Goal: Find specific page/section: Find specific page/section

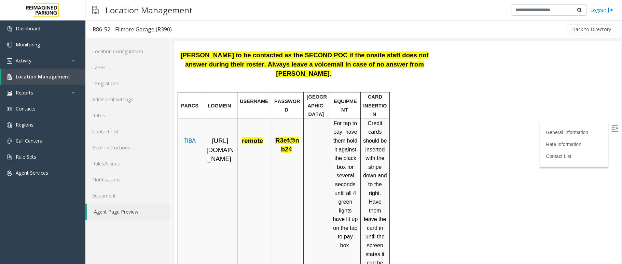
scroll to position [227, 0]
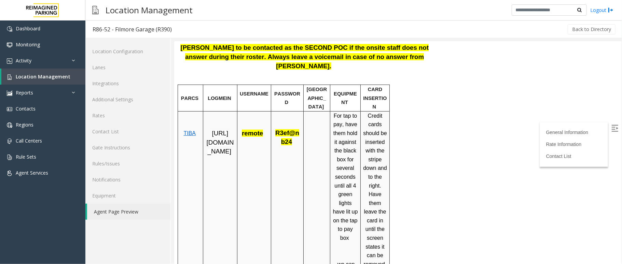
click at [214, 147] on p "[URL][DOMAIN_NAME]" at bounding box center [219, 142] width 29 height 27
click at [223, 177] on td "[URL][DOMAIN_NAME]" at bounding box center [220, 213] width 34 height 205
drag, startPoint x: 221, startPoint y: 175, endPoint x: 210, endPoint y: 161, distance: 18.5
click at [226, 175] on td "[URL][DOMAIN_NAME]" at bounding box center [220, 213] width 34 height 205
drag, startPoint x: 207, startPoint y: 127, endPoint x: 219, endPoint y: 175, distance: 49.2
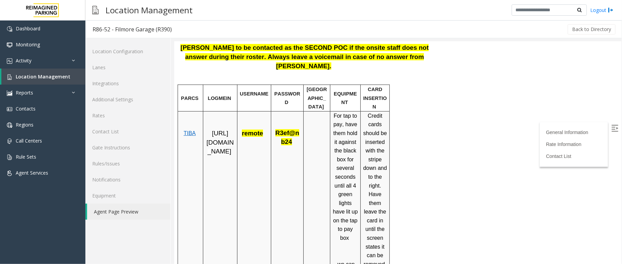
click at [221, 177] on td "[URL][DOMAIN_NAME]" at bounding box center [220, 213] width 34 height 205
click at [230, 182] on td "[URL][DOMAIN_NAME]" at bounding box center [220, 213] width 34 height 205
drag, startPoint x: 225, startPoint y: 165, endPoint x: 207, endPoint y: 131, distance: 37.6
click at [207, 131] on p "[URL][DOMAIN_NAME]" at bounding box center [219, 142] width 29 height 27
click at [226, 178] on td "[URL][DOMAIN_NAME]" at bounding box center [220, 213] width 34 height 205
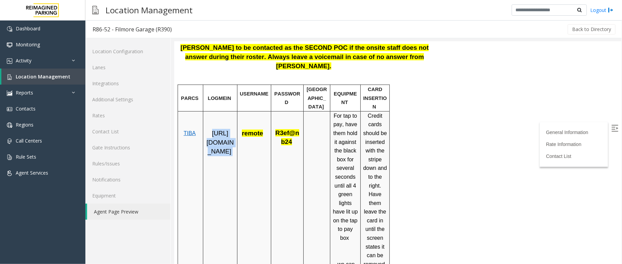
click at [211, 207] on td "[URL][DOMAIN_NAME]" at bounding box center [220, 213] width 34 height 205
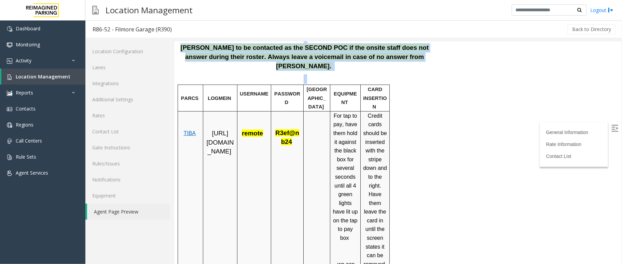
drag, startPoint x: 429, startPoint y: 100, endPoint x: 408, endPoint y: 93, distance: 22.0
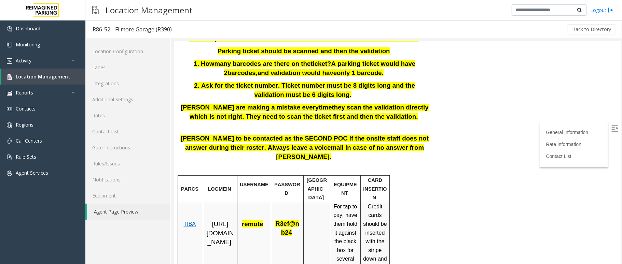
click at [455, 127] on html "R86-52 - Filmore Garage (R390) General Information Updated by [PERSON_NAME] - […" at bounding box center [397, 16] width 447 height 223
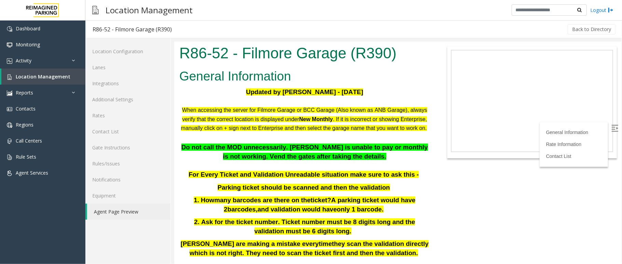
scroll to position [45, 0]
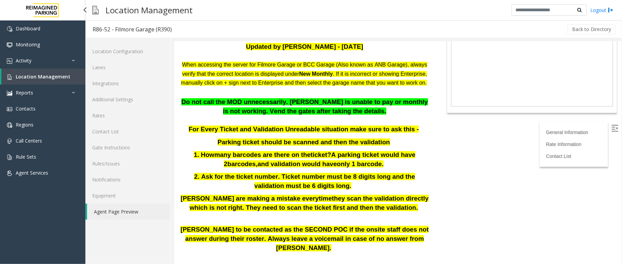
click at [67, 75] on span "Location Management" at bounding box center [43, 76] width 55 height 6
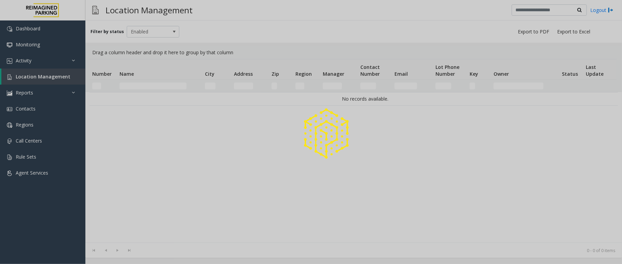
click at [140, 86] on div at bounding box center [311, 132] width 622 height 264
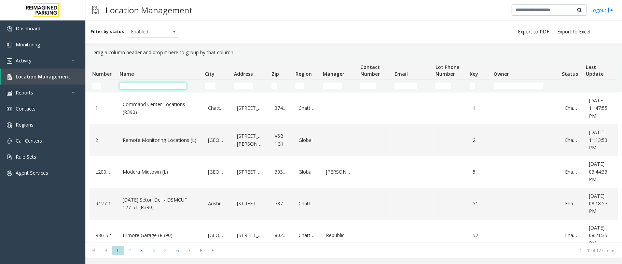
click at [140, 86] on input "Name Filter" at bounding box center [153, 86] width 67 height 7
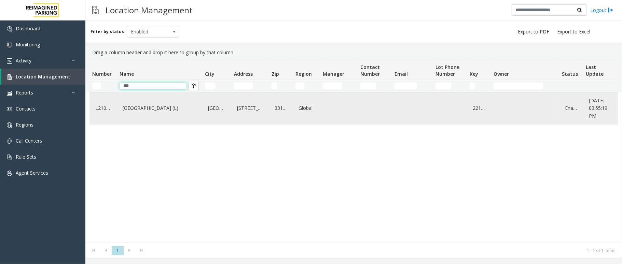
type input "***"
click at [138, 115] on div "[GEOGRAPHIC_DATA] (L)" at bounding box center [159, 108] width 77 height 26
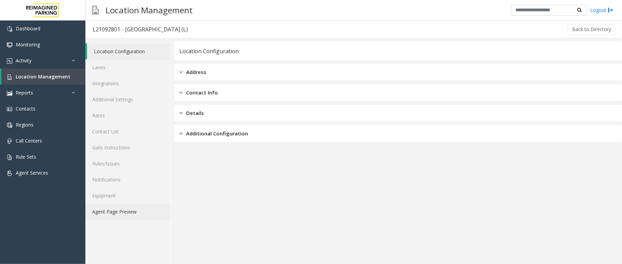
click at [114, 215] on link "Agent Page Preview" at bounding box center [127, 212] width 85 height 16
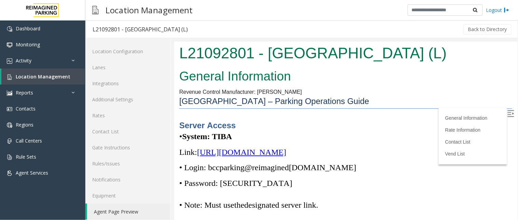
drag, startPoint x: 347, startPoint y: 84, endPoint x: 266, endPoint y: 77, distance: 81.3
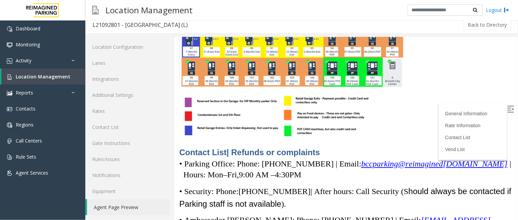
scroll to position [1817, 0]
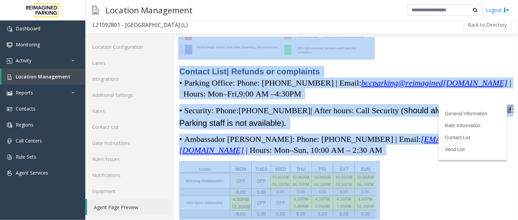
drag, startPoint x: 179, startPoint y: 42, endPoint x: 415, endPoint y: 212, distance: 290.5
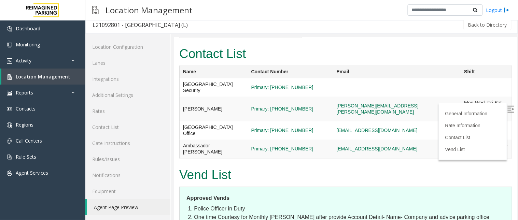
scroll to position [2356, 0]
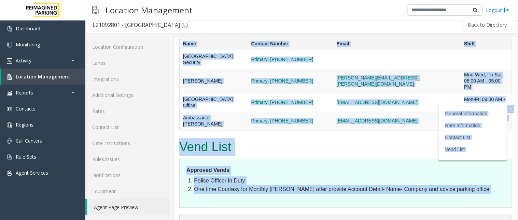
drag, startPoint x: 179, startPoint y: 41, endPoint x: 367, endPoint y: 208, distance: 251.6
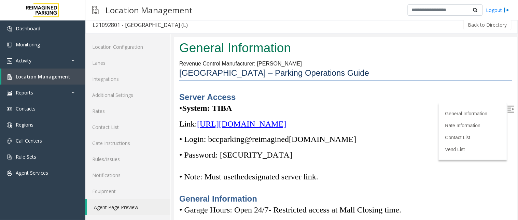
scroll to position [0, 0]
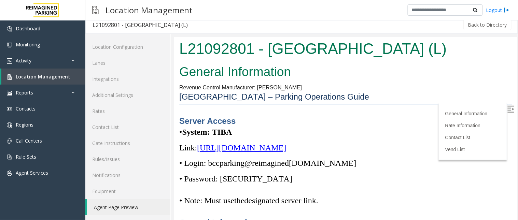
drag, startPoint x: 508, startPoint y: 186, endPoint x: 627, endPoint y: 70, distance: 167.4
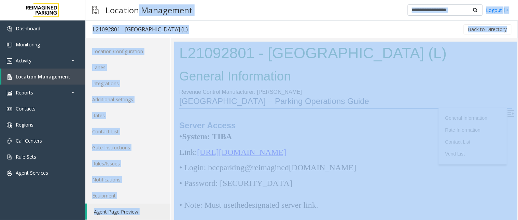
drag, startPoint x: 313, startPoint y: 52, endPoint x: 511, endPoint y: 125, distance: 210.8
drag, startPoint x: 508, startPoint y: 56, endPoint x: 602, endPoint y: 83, distance: 97.5
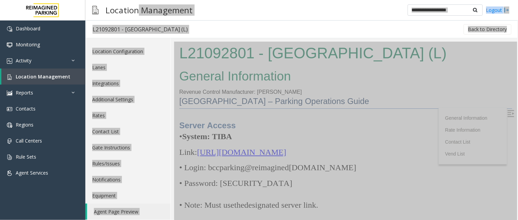
click at [423, 42] on h1 "L21092801 - [GEOGRAPHIC_DATA] (L)" at bounding box center [345, 52] width 333 height 21
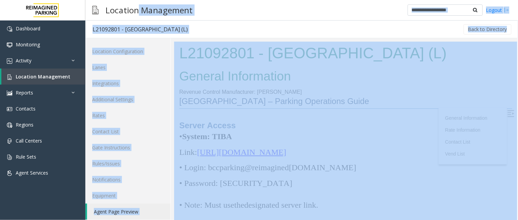
click at [259, 19] on div "Location Management Logout" at bounding box center [301, 10] width 433 height 20
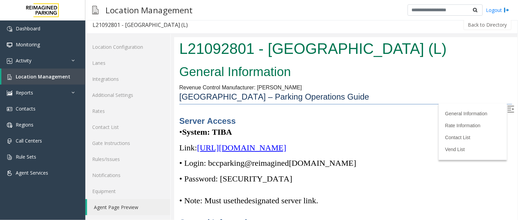
drag, startPoint x: 179, startPoint y: 40, endPoint x: 424, endPoint y: 55, distance: 245.3
click at [424, 55] on h1 "L21092801 - [GEOGRAPHIC_DATA] (L)" at bounding box center [345, 48] width 333 height 21
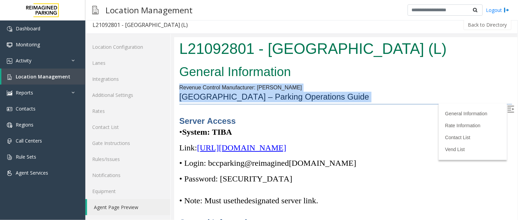
drag, startPoint x: 376, startPoint y: 65, endPoint x: 373, endPoint y: 93, distance: 28.2
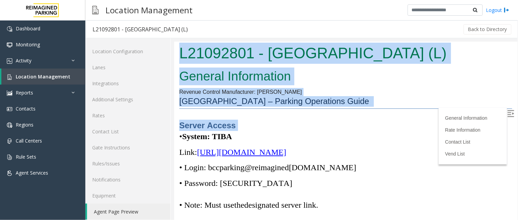
drag, startPoint x: 329, startPoint y: 121, endPoint x: 202, endPoint y: 42, distance: 149.4
click at [200, 43] on body "L21092801 - [GEOGRAPHIC_DATA] (L) General Information Revenue Control Manufactu…" at bounding box center [345, 132] width 343 height 183
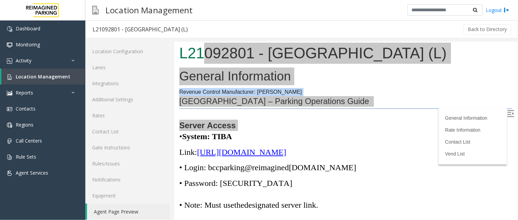
click at [264, 22] on div "Back to Directory" at bounding box center [354, 29] width 318 height 17
click at [268, 32] on div "Back to Directory" at bounding box center [354, 29] width 318 height 17
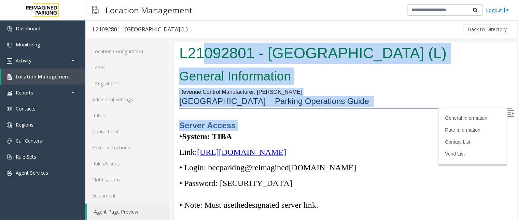
drag, startPoint x: 349, startPoint y: 86, endPoint x: 354, endPoint y: 92, distance: 7.8
click at [356, 97] on p "[GEOGRAPHIC_DATA] – Parking Operations Guide" at bounding box center [345, 102] width 333 height 13
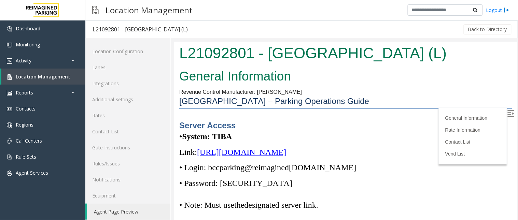
click at [356, 97] on p "[GEOGRAPHIC_DATA] – Parking Operations Guide" at bounding box center [345, 102] width 333 height 13
drag, startPoint x: 429, startPoint y: 55, endPoint x: 140, endPoint y: 37, distance: 289.2
click at [174, 41] on html "L21092801 - [GEOGRAPHIC_DATA] (L) General Information Revenue Control Manufactu…" at bounding box center [345, 132] width 343 height 183
click at [290, 35] on div "Back to Directory" at bounding box center [354, 29] width 318 height 17
drag, startPoint x: 336, startPoint y: 40, endPoint x: 155, endPoint y: 2, distance: 184.6
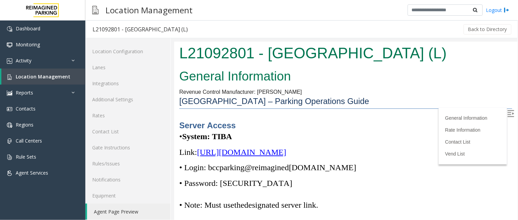
click at [336, 40] on div at bounding box center [344, 131] width 347 height 187
click at [321, 48] on h1 "L21092801 - [GEOGRAPHIC_DATA] (L)" at bounding box center [345, 52] width 333 height 21
click at [375, 83] on h2 "General Information" at bounding box center [345, 76] width 333 height 18
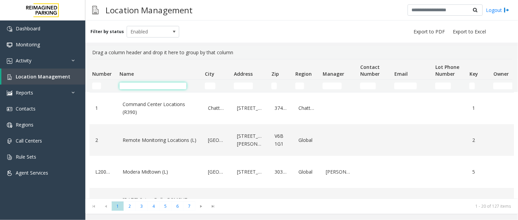
click at [149, 86] on input "Name Filter" at bounding box center [153, 86] width 67 height 7
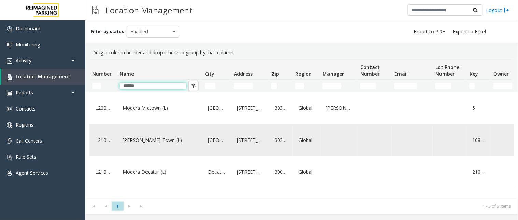
scroll to position [2, 0]
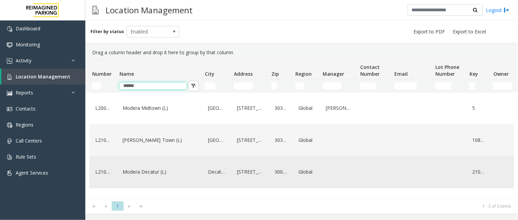
type input "******"
click at [141, 178] on link "Modera Decatur (L)" at bounding box center [159, 172] width 77 height 11
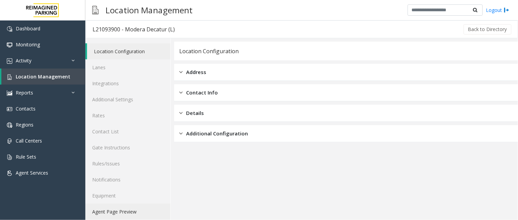
click at [113, 213] on link "Agent Page Preview" at bounding box center [127, 212] width 85 height 16
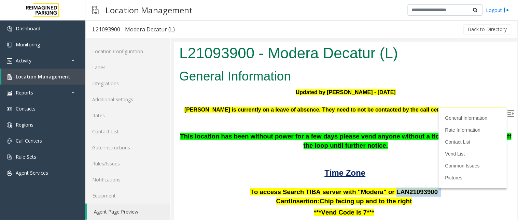
drag, startPoint x: 383, startPoint y: 187, endPoint x: 425, endPoint y: 192, distance: 42.2
click at [425, 192] on p "To access Search TIBA server with "Modera" or LAN21093 900" at bounding box center [345, 191] width 333 height 9
copy p "LAN21093 900"
click at [52, 75] on span "Location Management" at bounding box center [43, 76] width 55 height 6
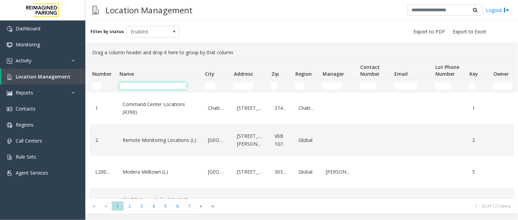
click at [130, 83] on input "Name Filter" at bounding box center [153, 86] width 67 height 7
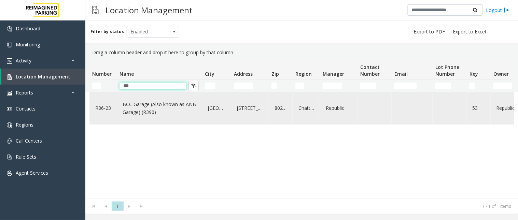
type input "***"
click at [160, 110] on link "BCC Garage (Also known as ANB Garage) (R390)" at bounding box center [159, 108] width 77 height 19
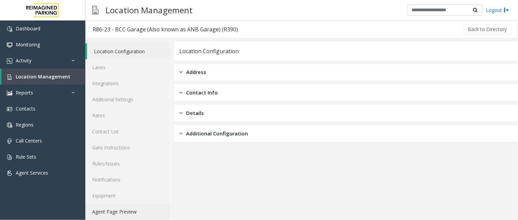
click at [122, 209] on link "Agent Page Preview" at bounding box center [127, 212] width 85 height 16
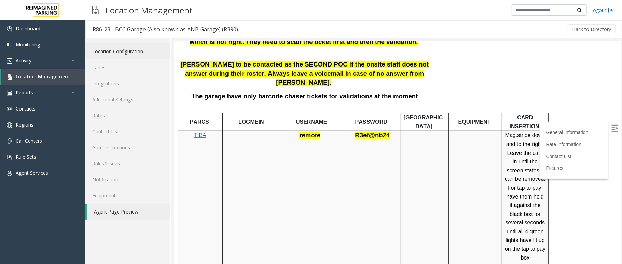
scroll to position [357, 0]
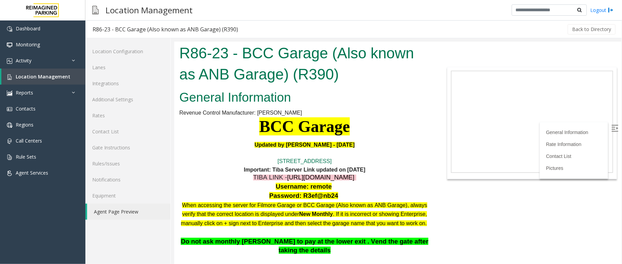
scroll to position [402, 0]
